Goal: Transaction & Acquisition: Purchase product/service

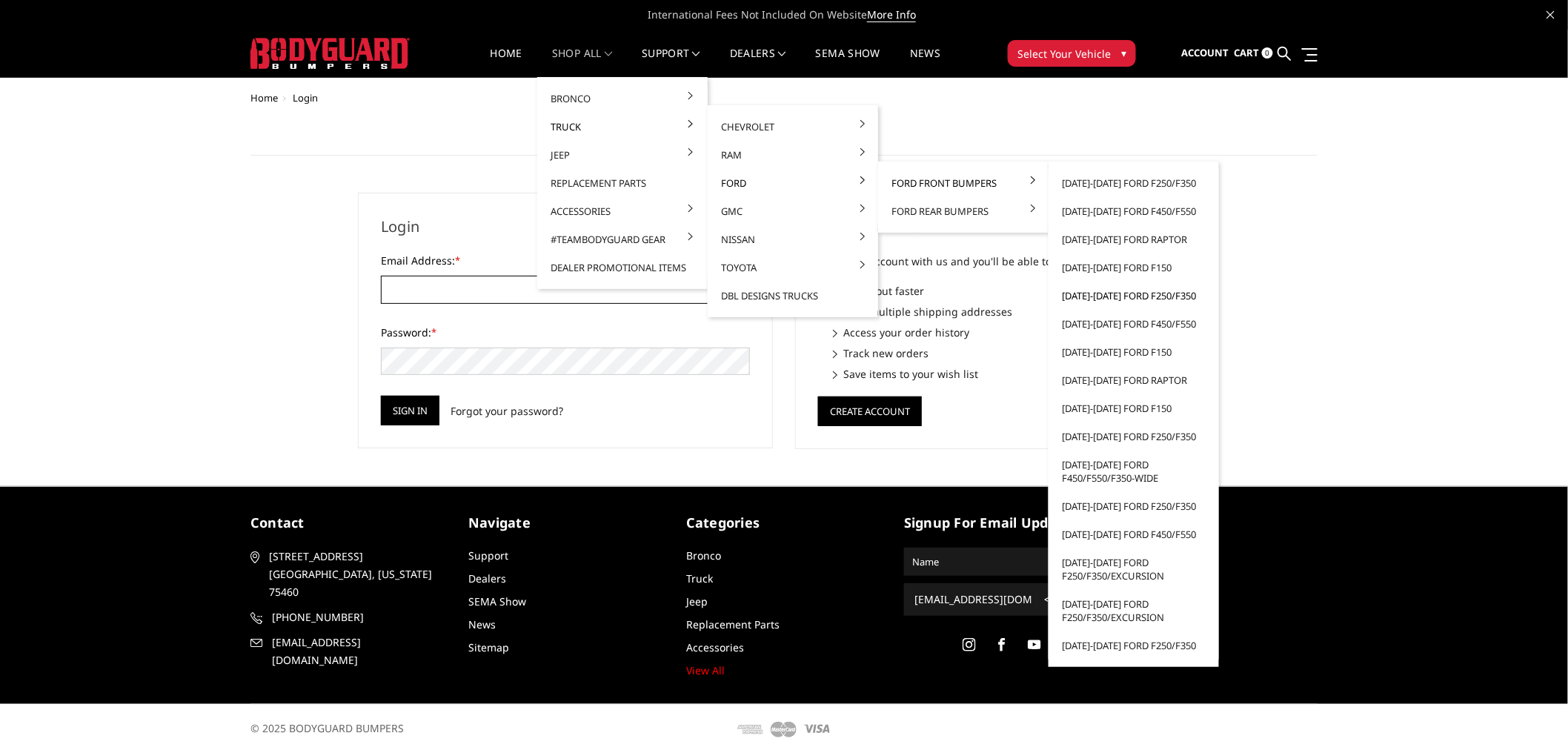
type input "[EMAIL_ADDRESS][DOMAIN_NAME]"
click at [1107, 298] on link "[DATE]-[DATE] Ford F250/F350" at bounding box center [1134, 295] width 158 height 28
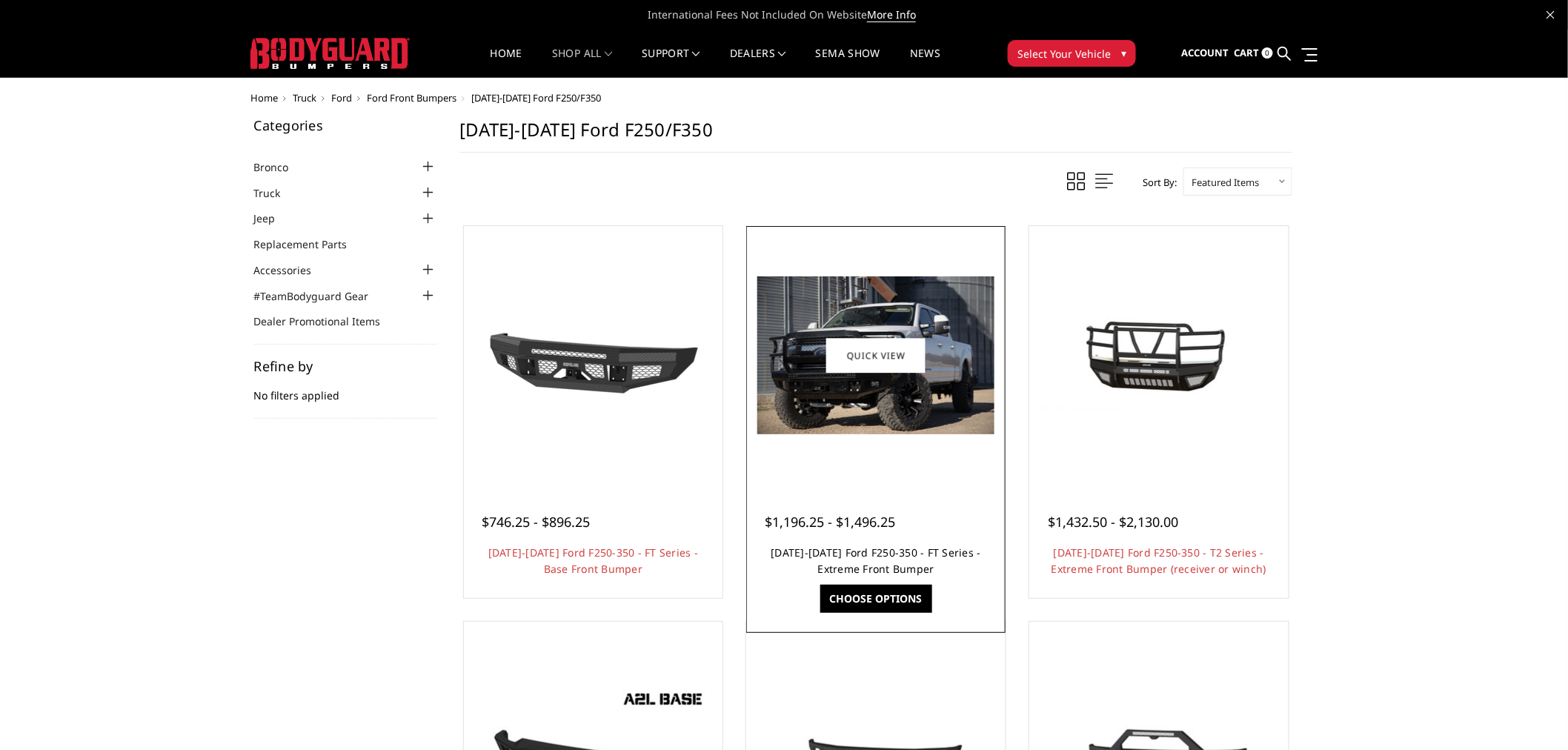
click at [867, 553] on link "[DATE]-[DATE] Ford F250-350 - FT Series - Extreme Front Bumper" at bounding box center [876, 561] width 210 height 31
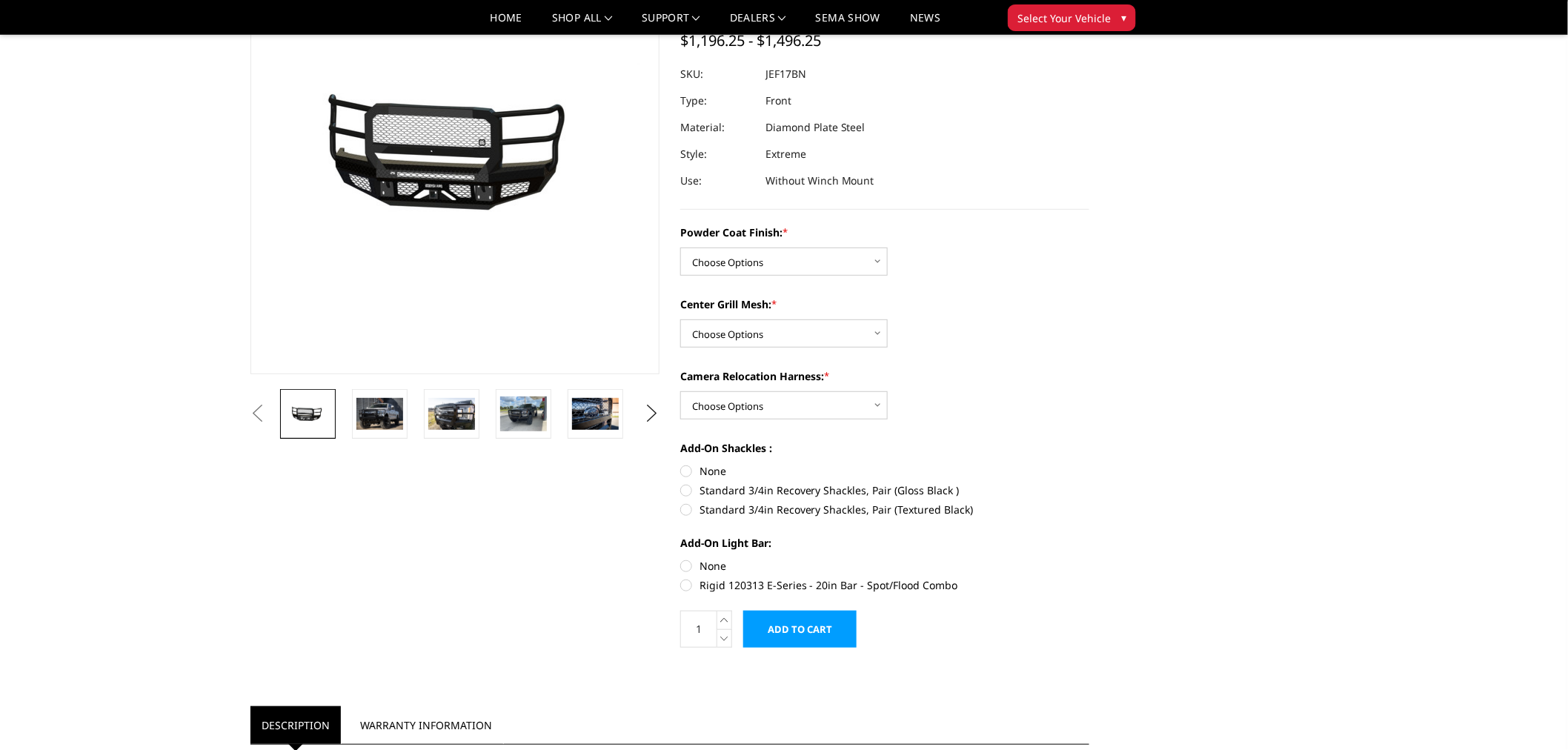
scroll to position [164, 0]
